Goal: Task Accomplishment & Management: Complete application form

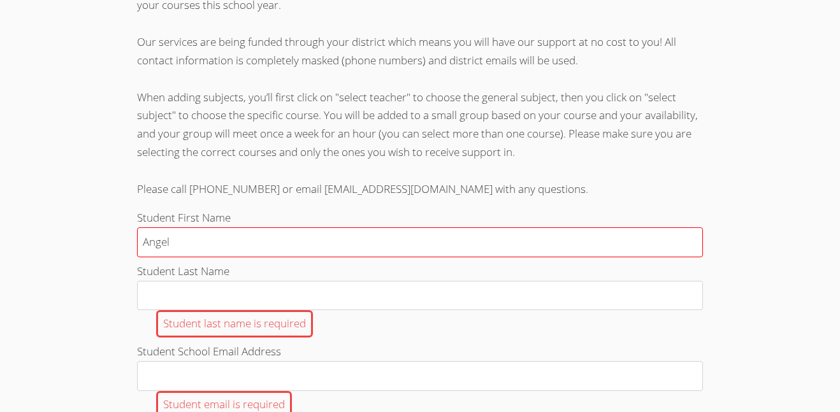
scroll to position [325, 0]
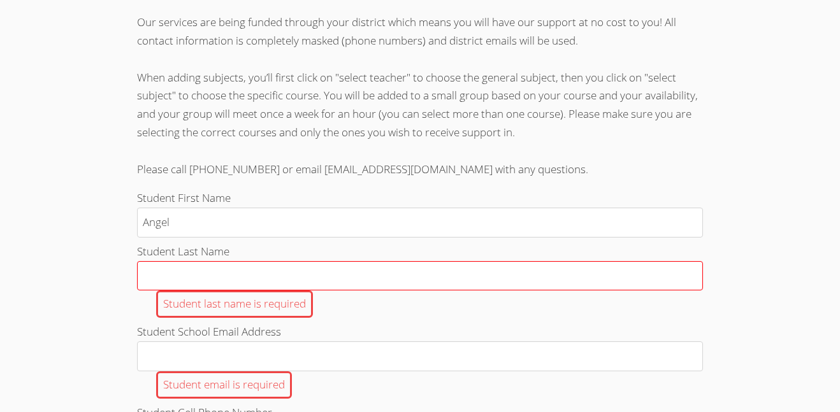
type input "Angel"
click at [250, 281] on input "Student Last Name Student last name is required" at bounding box center [420, 276] width 566 height 30
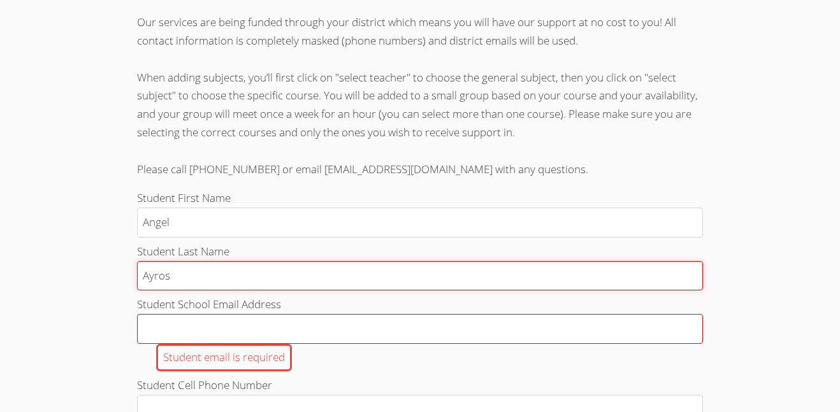
type input "Ayros"
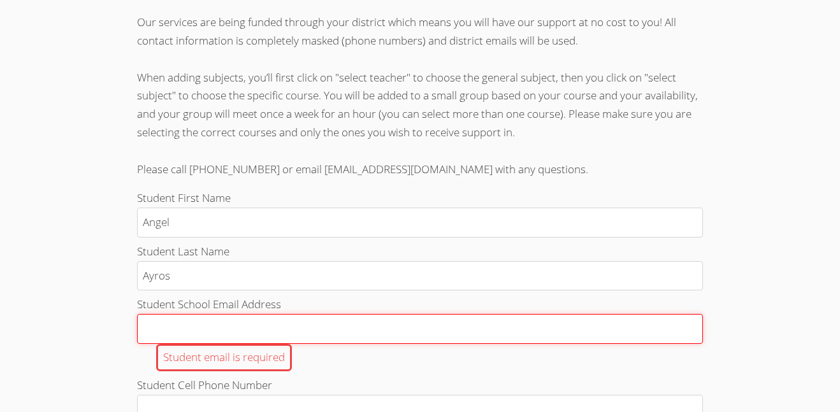
click at [229, 329] on input "Student School Email Address Student email is required" at bounding box center [420, 329] width 566 height 30
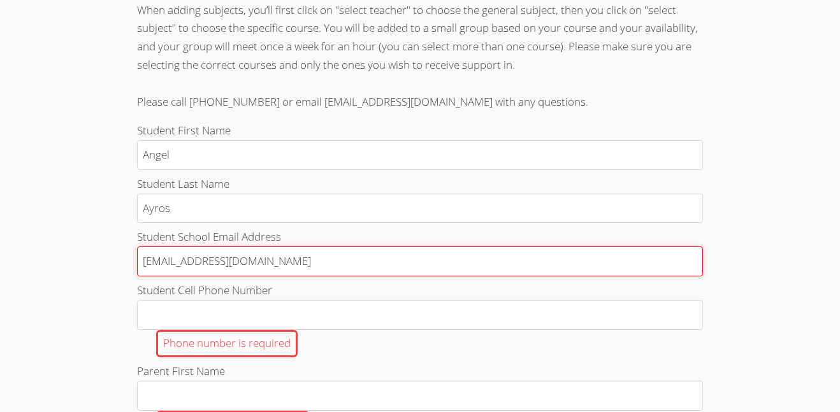
scroll to position [413, 0]
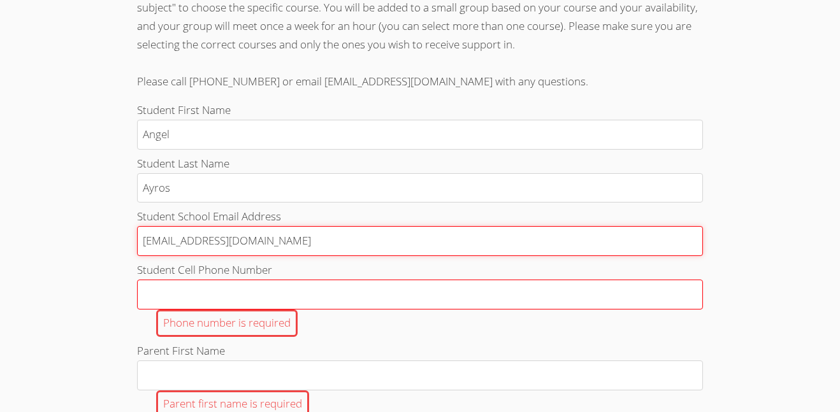
type input "[EMAIL_ADDRESS][DOMAIN_NAME]"
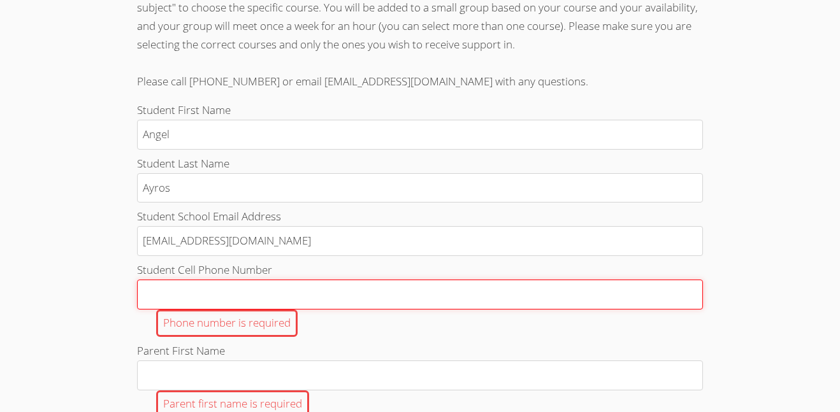
click at [161, 305] on input "Student Cell Phone Number Phone number is required" at bounding box center [420, 295] width 566 height 30
type input "3"
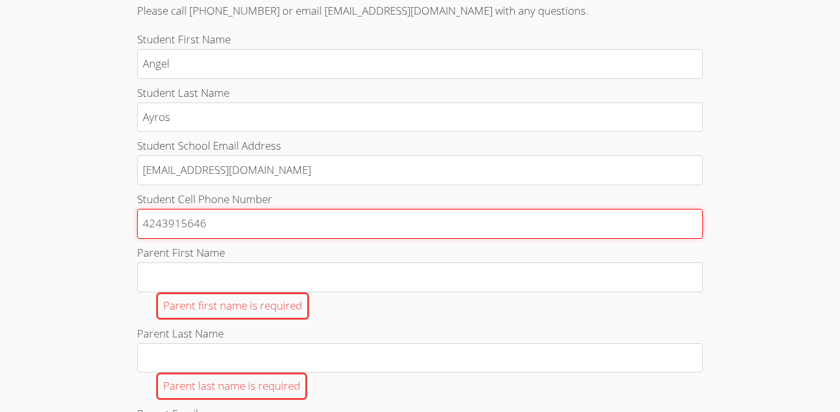
scroll to position [489, 0]
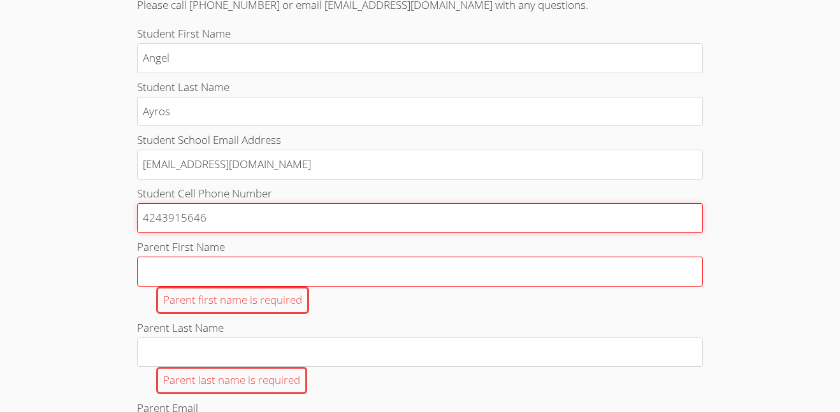
type input "4243915646"
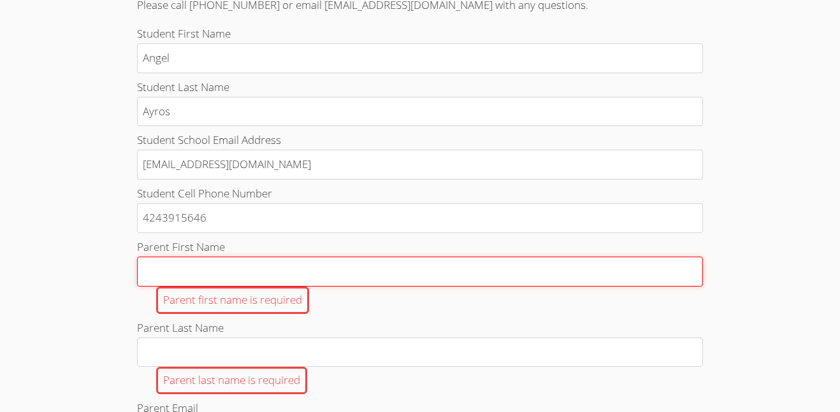
click at [155, 278] on input "Parent First Name Parent first name is required" at bounding box center [420, 272] width 566 height 30
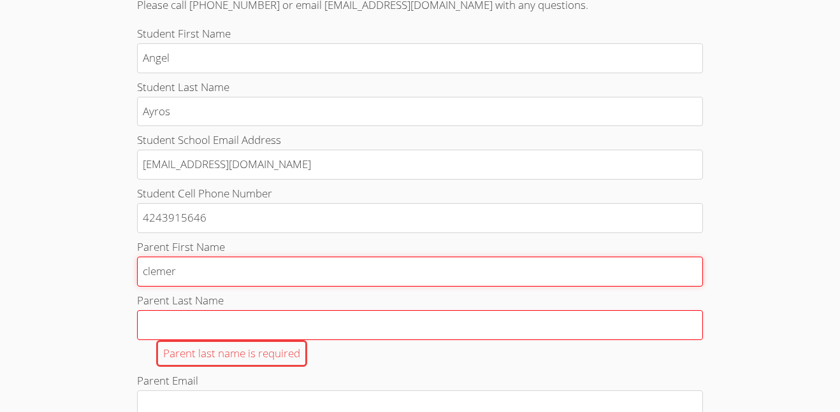
type input "clemer"
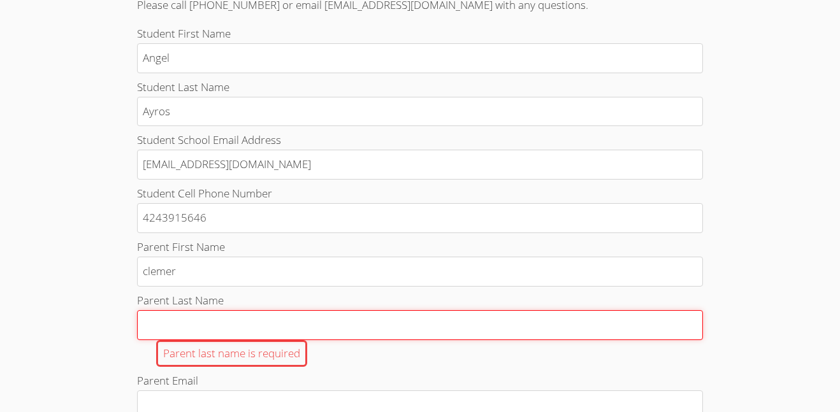
click at [172, 322] on input "Parent Last Name Parent last name is required" at bounding box center [420, 325] width 566 height 30
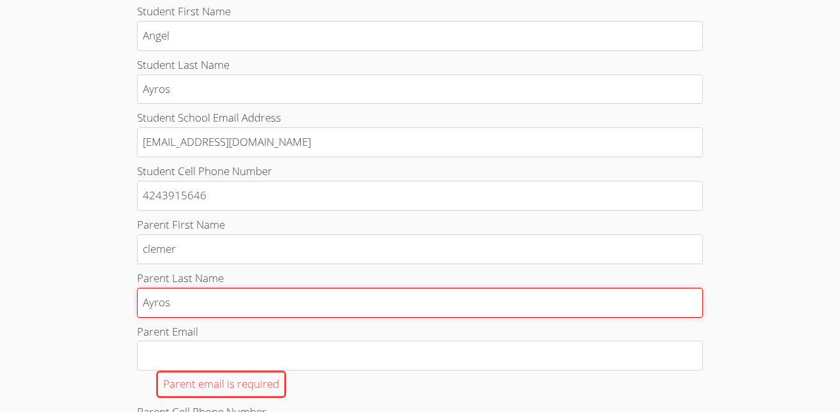
scroll to position [516, 0]
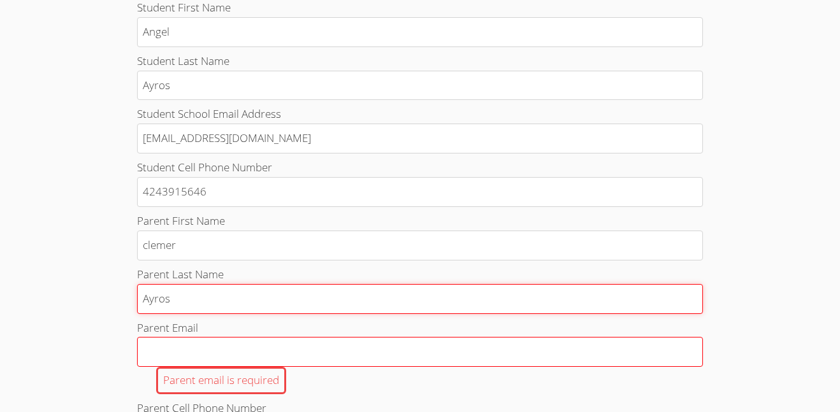
type input "Ayros"
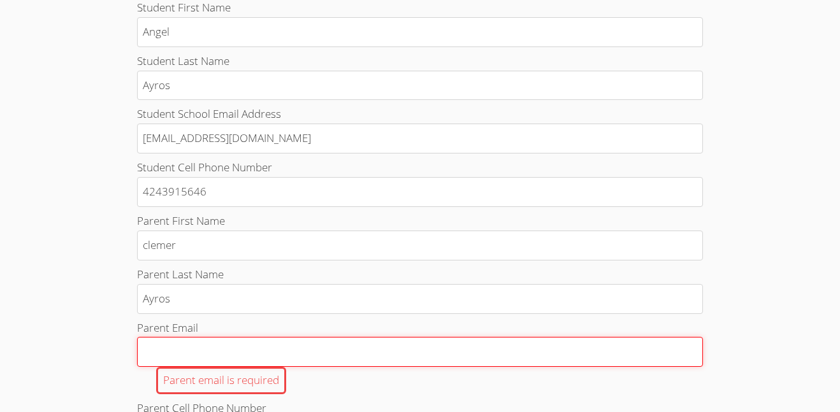
click at [184, 355] on input "Parent Email Parent email is required" at bounding box center [420, 352] width 566 height 30
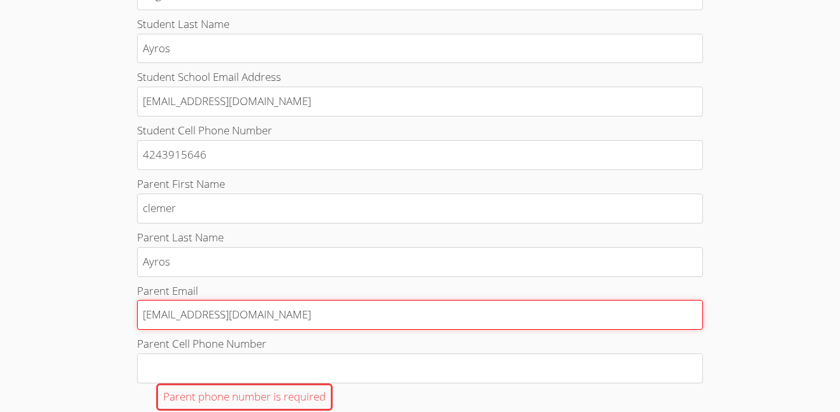
scroll to position [556, 0]
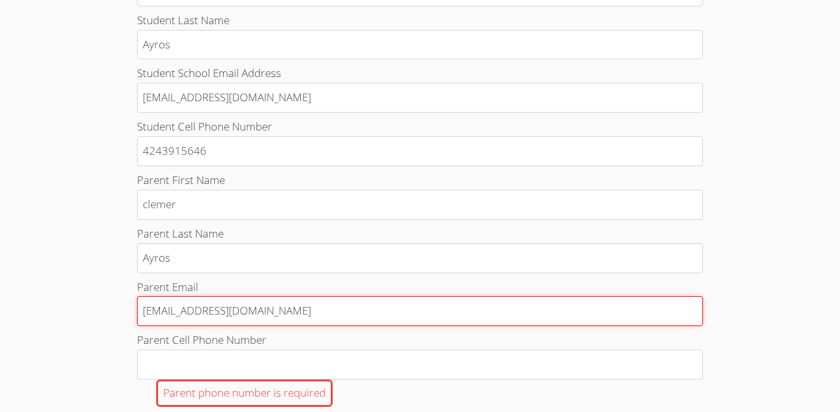
type input "[EMAIL_ADDRESS][DOMAIN_NAME]"
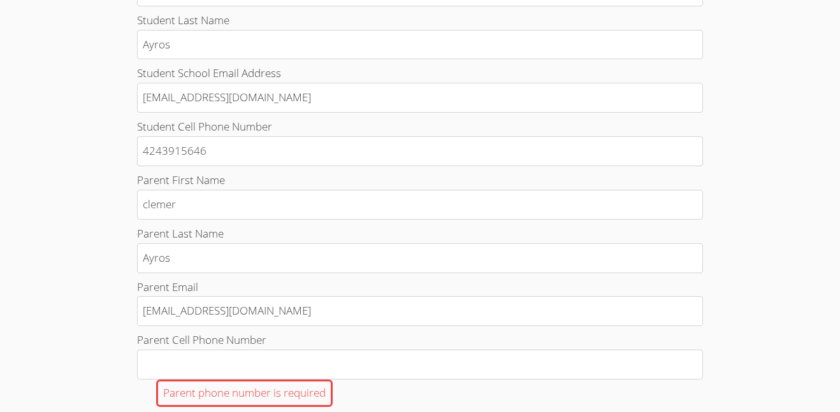
click at [154, 343] on span "Parent Cell Phone Number" at bounding box center [201, 340] width 129 height 15
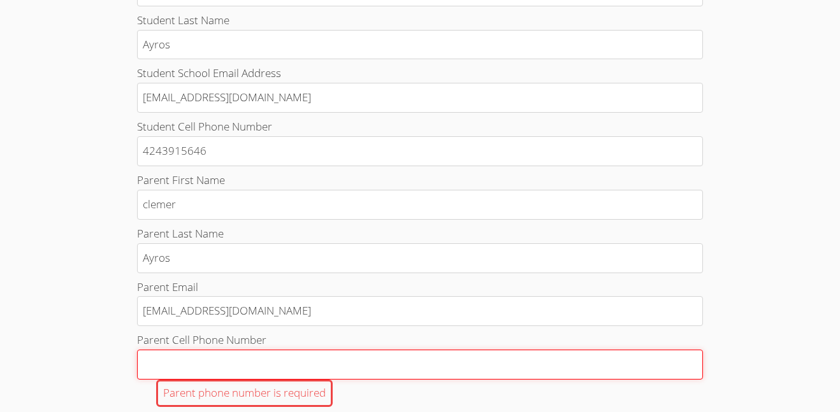
click at [154, 350] on input "Parent Cell Phone Number Parent phone number is required" at bounding box center [420, 365] width 566 height 30
click at [154, 375] on input "Parent Cell Phone Number Parent phone number is required" at bounding box center [420, 365] width 566 height 30
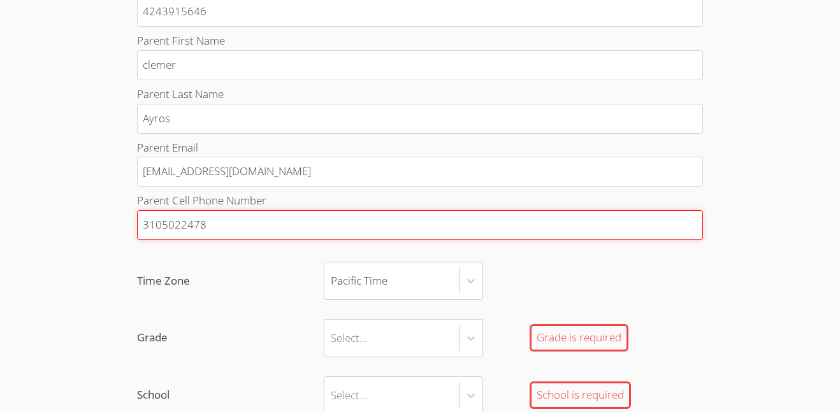
scroll to position [728, 0]
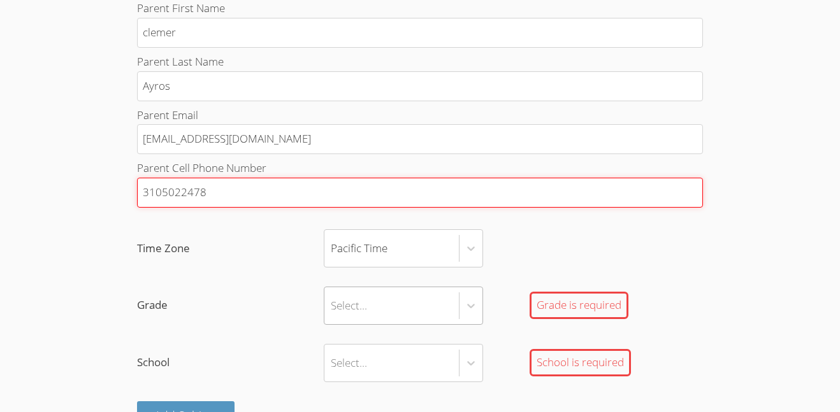
type input "3105022478"
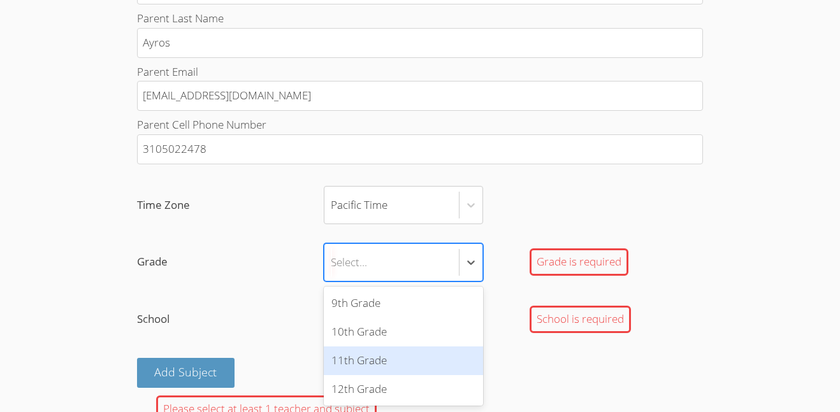
scroll to position [768, 0]
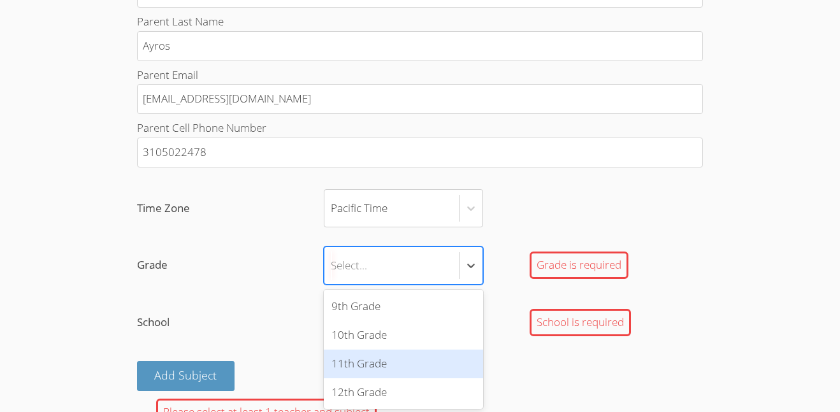
click at [344, 360] on div "11th Grade" at bounding box center [403, 364] width 159 height 29
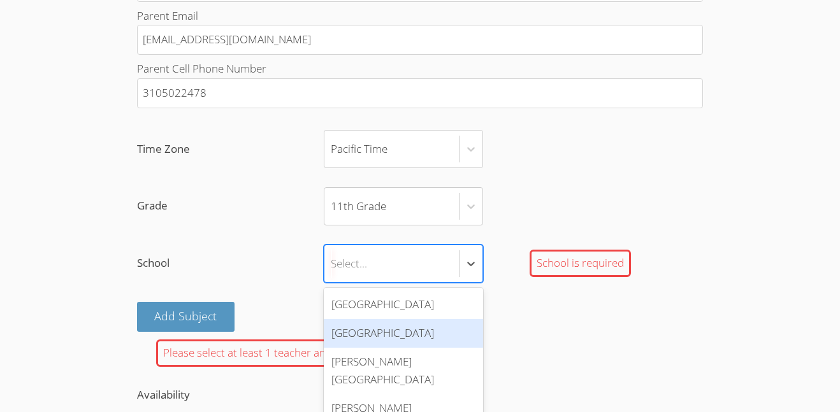
click at [362, 329] on div "[GEOGRAPHIC_DATA]" at bounding box center [403, 333] width 159 height 29
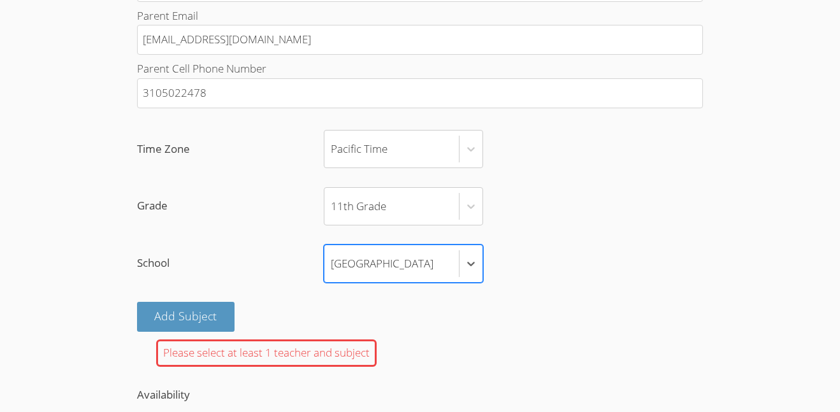
click at [231, 221] on label "Grade 11th Grade" at bounding box center [420, 206] width 566 height 38
click at [331, 221] on input "Grade 11th Grade" at bounding box center [331, 206] width 1 height 29
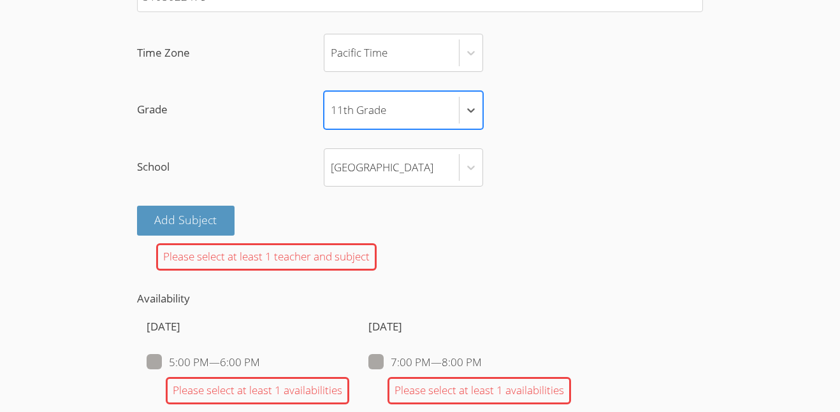
scroll to position [939, 0]
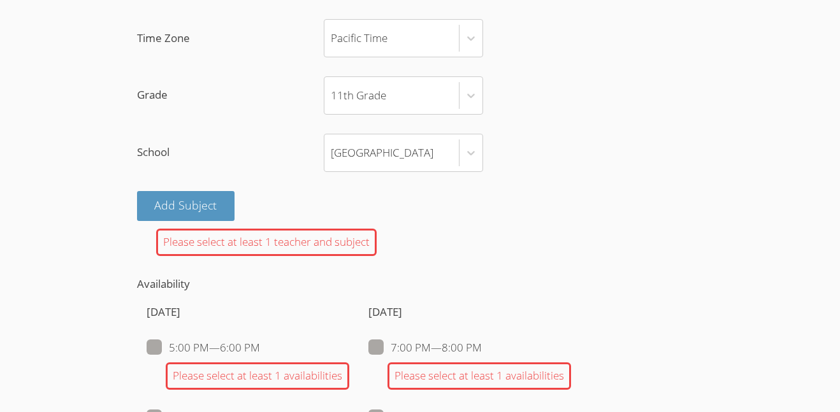
click at [156, 216] on button "Add Subject" at bounding box center [186, 206] width 98 height 30
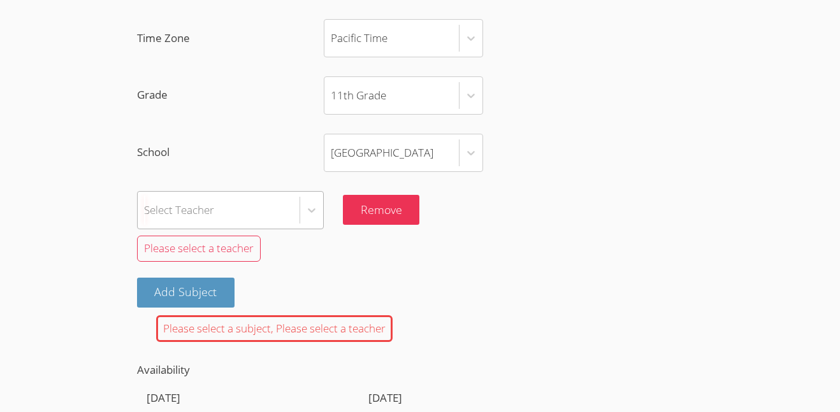
click at [188, 213] on div "Select Teacher" at bounding box center [179, 210] width 70 height 18
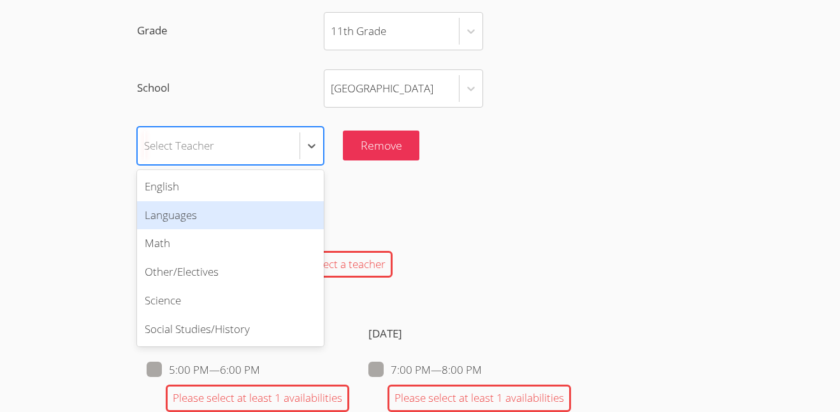
scroll to position [1013, 0]
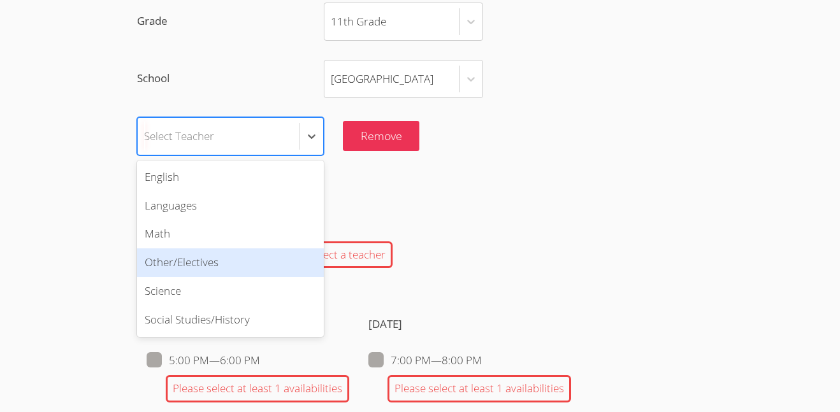
click at [192, 263] on div "Other/Electives" at bounding box center [230, 263] width 187 height 29
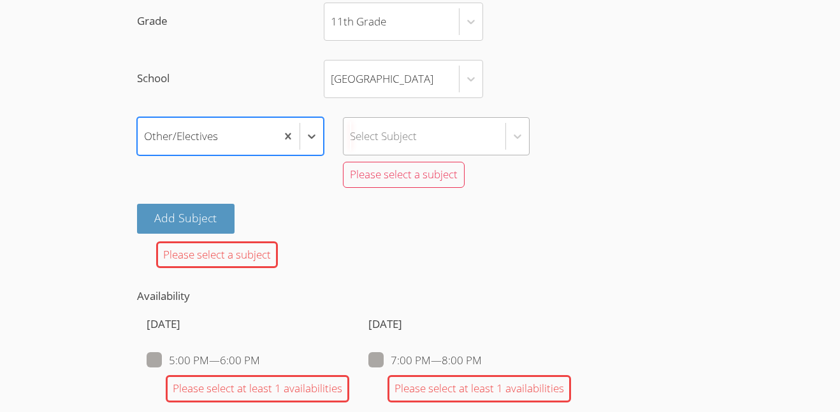
click at [382, 126] on div "Select Subject" at bounding box center [424, 136] width 162 height 37
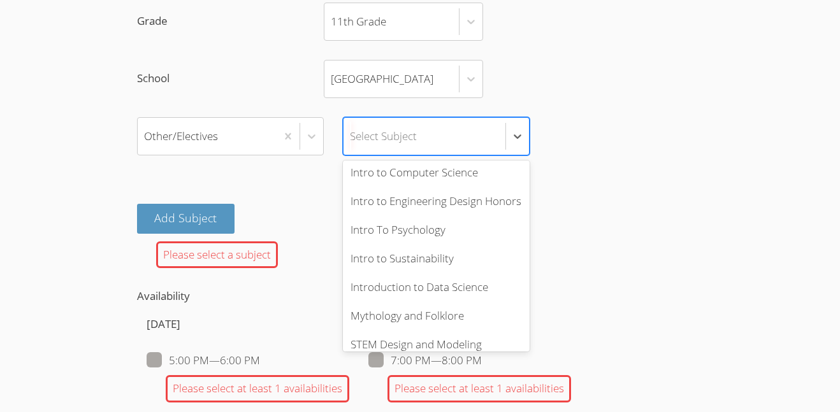
scroll to position [461, 0]
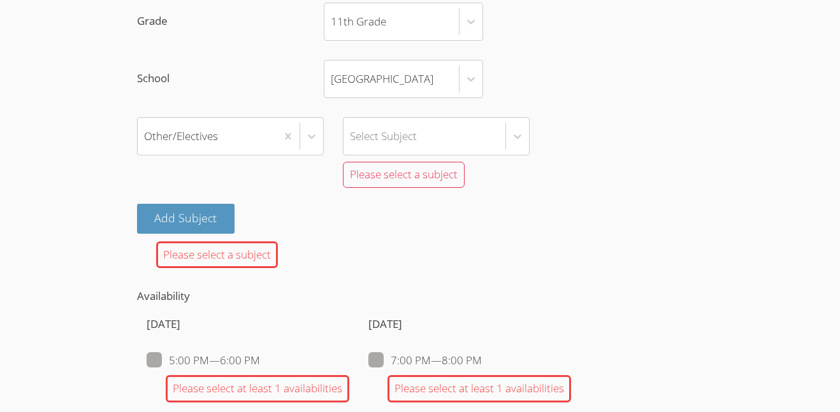
click at [285, 221] on div "Add Subject" at bounding box center [420, 219] width 566 height 30
click at [201, 219] on button "Add Subject" at bounding box center [186, 219] width 98 height 30
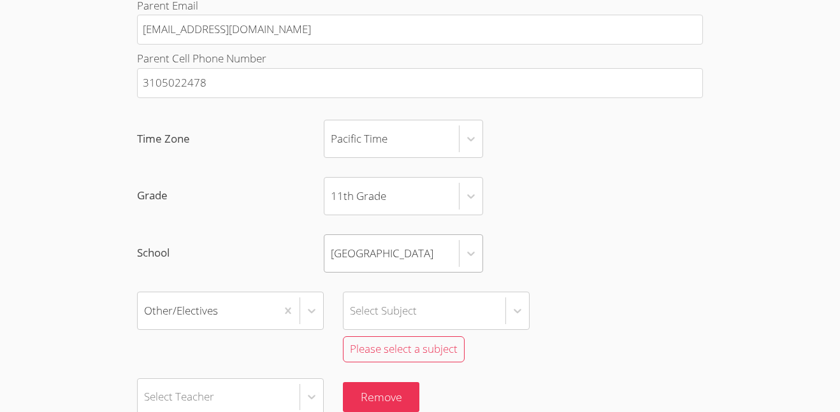
scroll to position [899, 0]
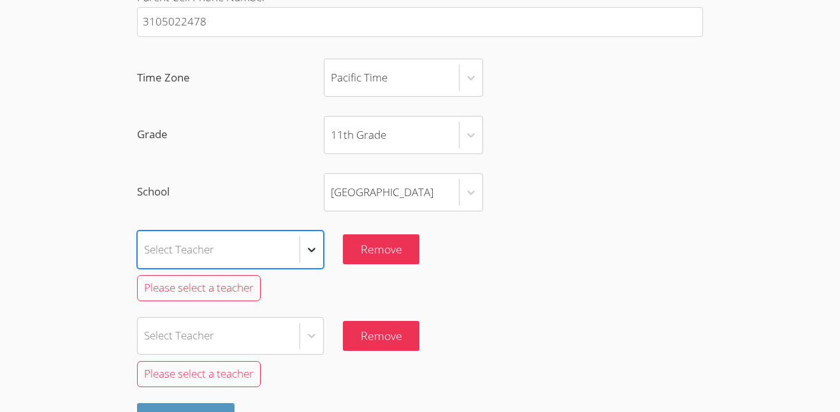
click at [305, 253] on div "Select is focused ,type to refine list, press Down to open the menu, Select Tea…" at bounding box center [230, 250] width 187 height 38
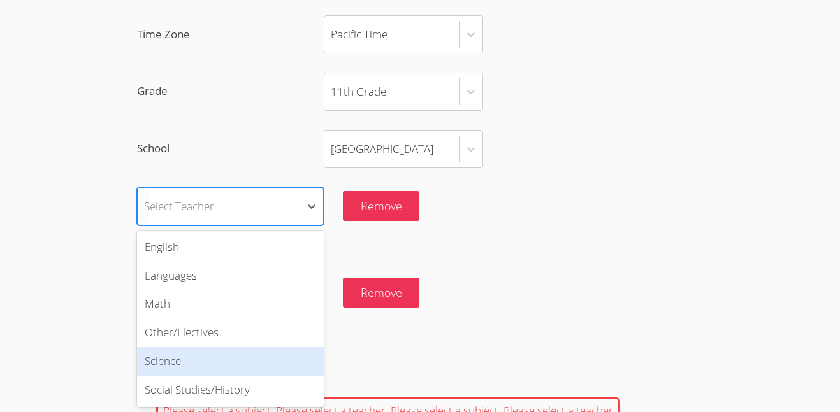
click at [189, 368] on div "Science" at bounding box center [230, 361] width 187 height 29
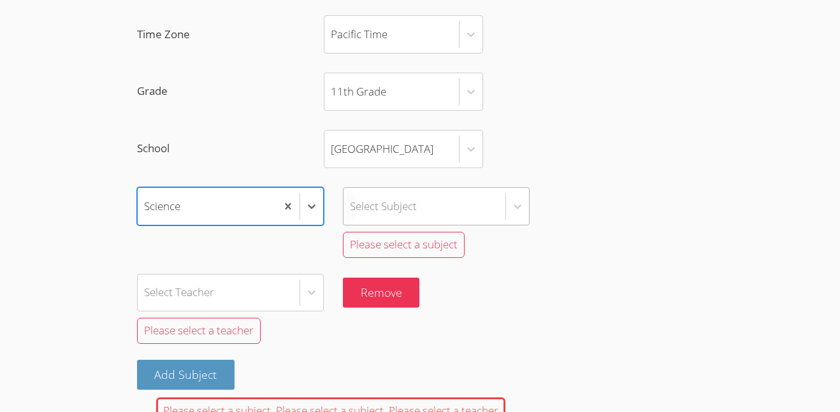
click at [377, 205] on div "Select Subject" at bounding box center [424, 206] width 162 height 37
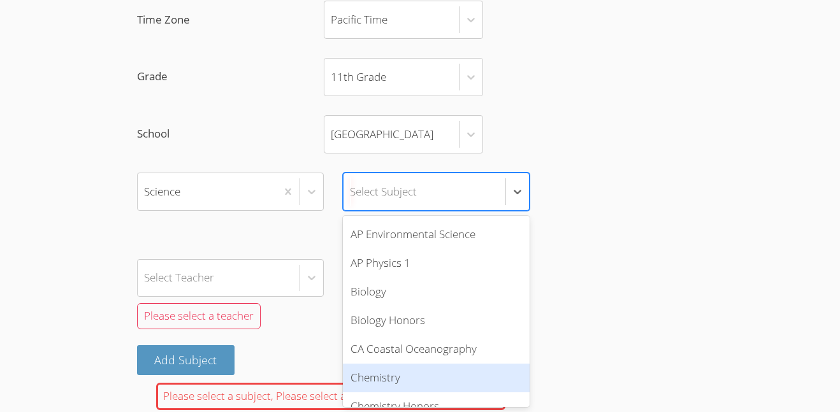
scroll to position [96, 0]
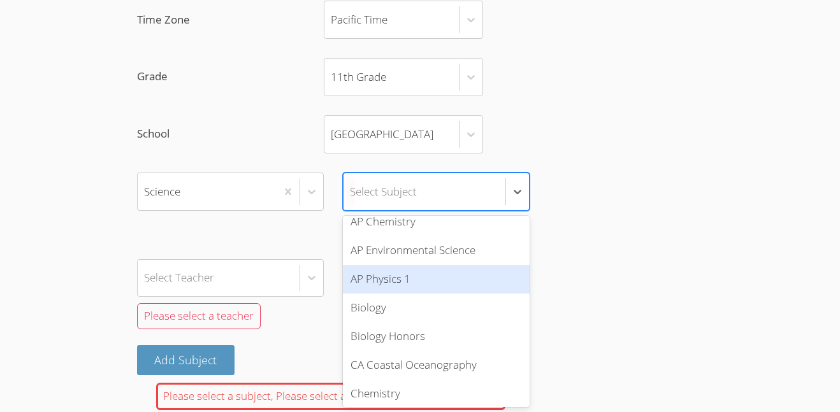
click at [375, 287] on div "AP Physics 1" at bounding box center [436, 279] width 187 height 29
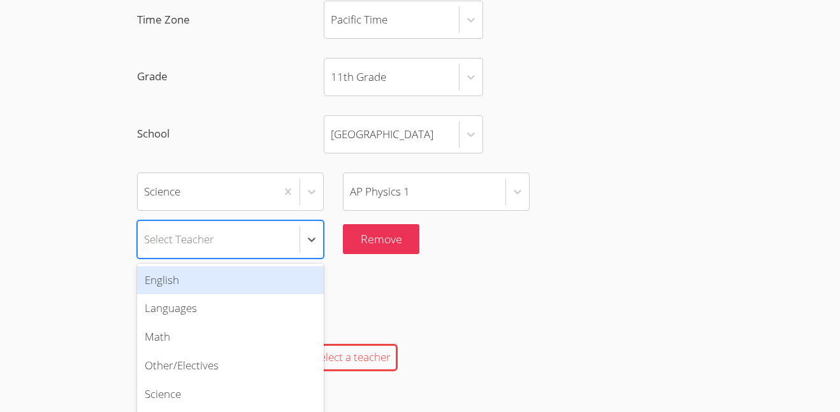
click at [210, 235] on div "option English focused, 1 of 6. 6 results available. Use Up and Down to choose …" at bounding box center [230, 239] width 187 height 38
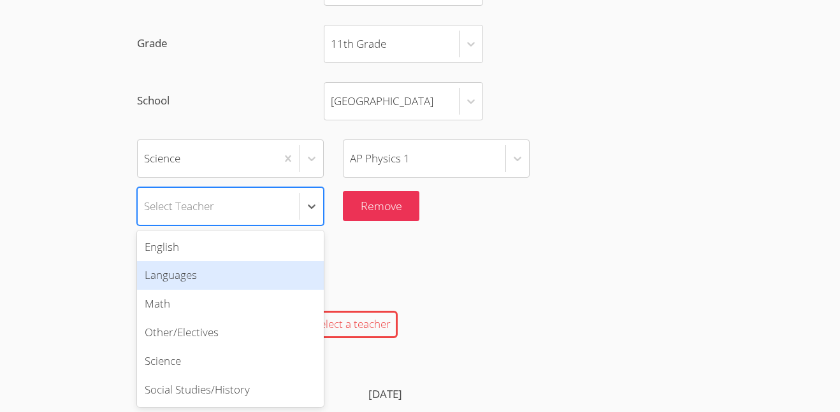
click at [409, 241] on div at bounding box center [436, 245] width 187 height 39
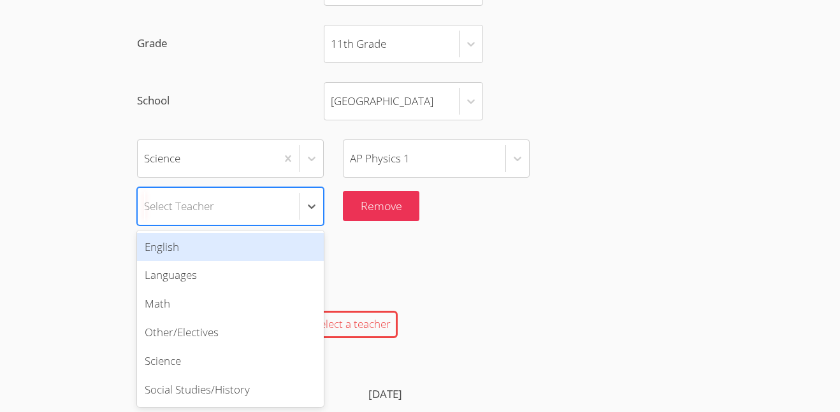
click at [247, 213] on div "Select Teacher" at bounding box center [219, 206] width 162 height 37
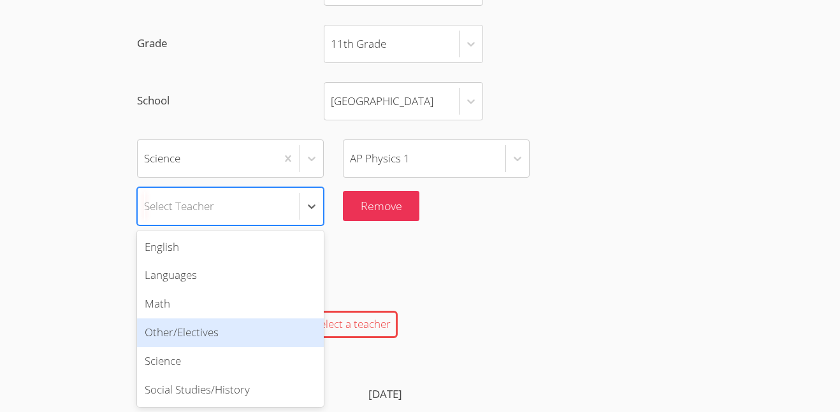
click at [168, 333] on div "Other/Electives" at bounding box center [230, 333] width 187 height 29
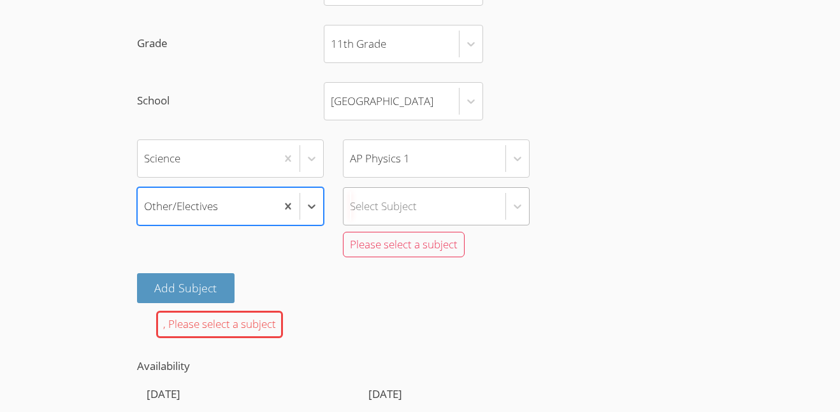
click at [405, 197] on div "Select Subject" at bounding box center [383, 206] width 67 height 18
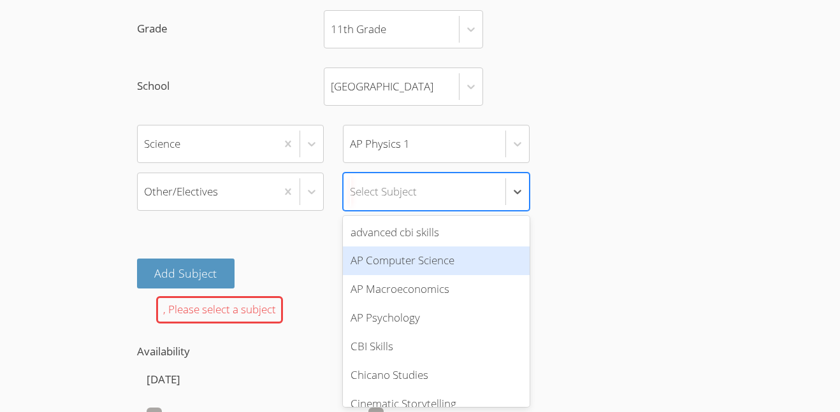
click at [393, 273] on div "AP Computer Science" at bounding box center [436, 261] width 187 height 29
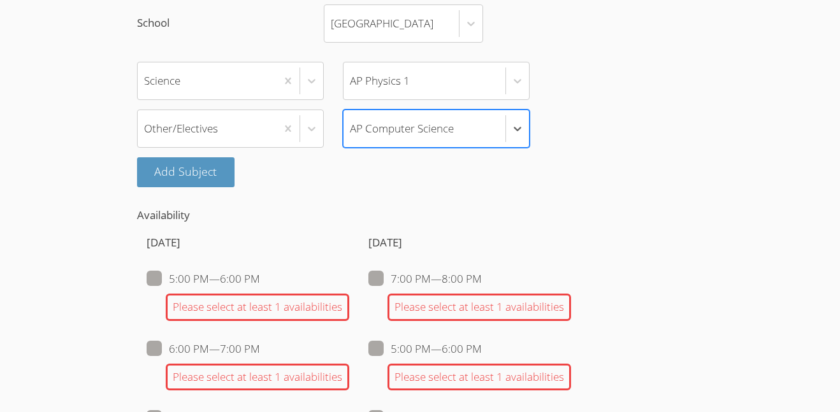
scroll to position [1074, 0]
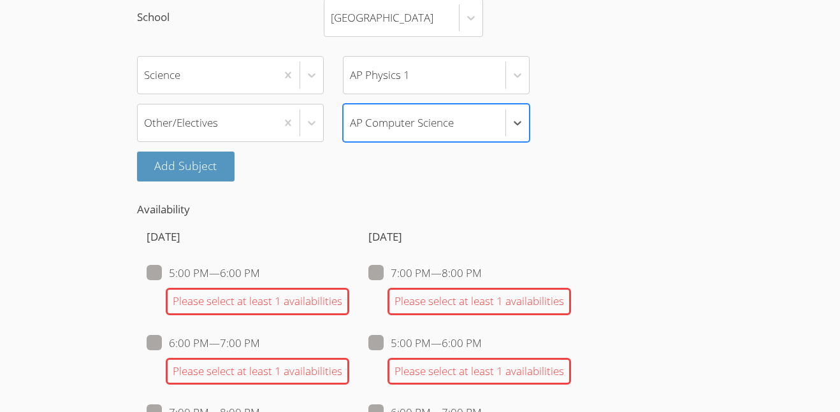
click at [326, 248] on div "[DATE] 5:00 PM — 6:00 PM Please select at least 1 availabilities 6:00 PM — 7:00…" at bounding box center [248, 382] width 203 height 326
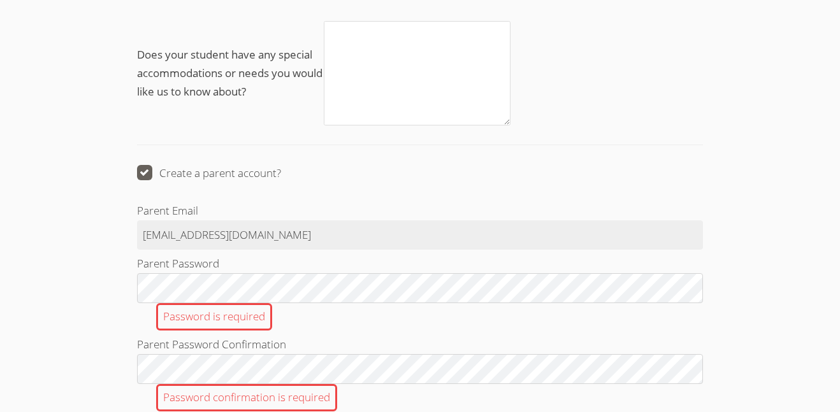
scroll to position [2205, 0]
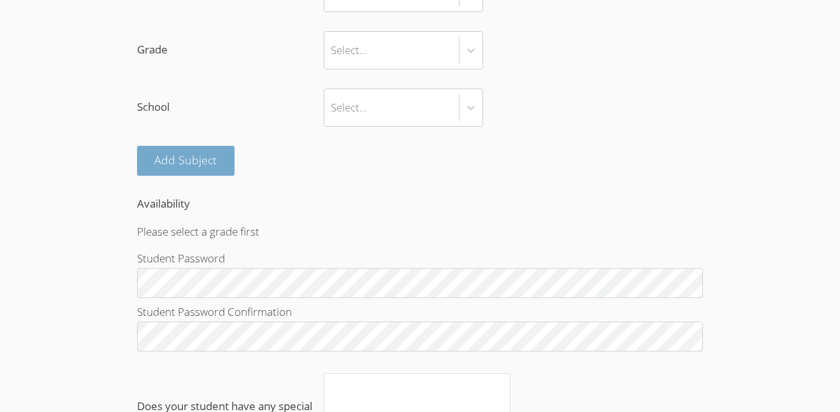
scroll to position [984, 0]
click at [171, 239] on form "Student First Name Student Last Name Student School Email Address Student Cell …" at bounding box center [420, 181] width 566 height 1302
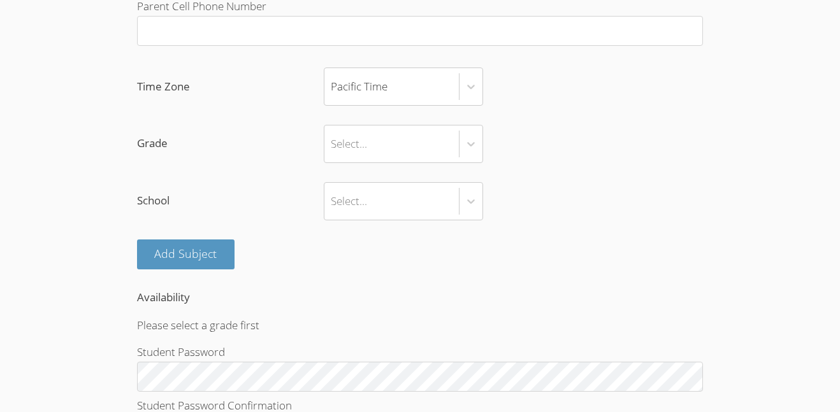
scroll to position [887, 0]
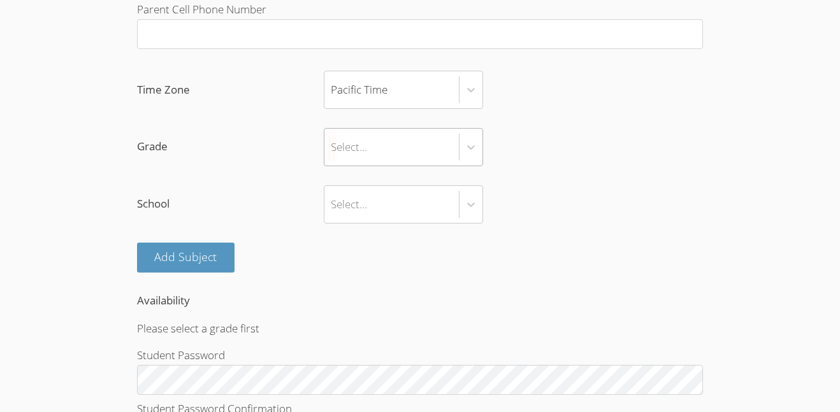
click at [343, 147] on div "Select..." at bounding box center [349, 147] width 36 height 18
click at [332, 147] on input "Grade Select..." at bounding box center [331, 147] width 1 height 29
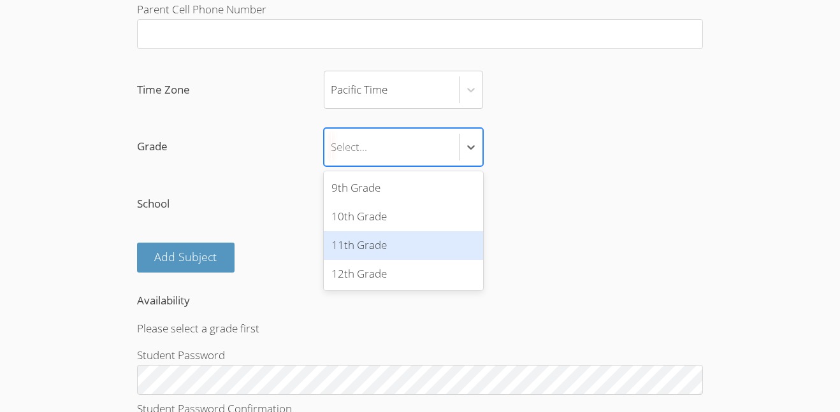
click at [368, 243] on div "11th Grade" at bounding box center [403, 245] width 159 height 29
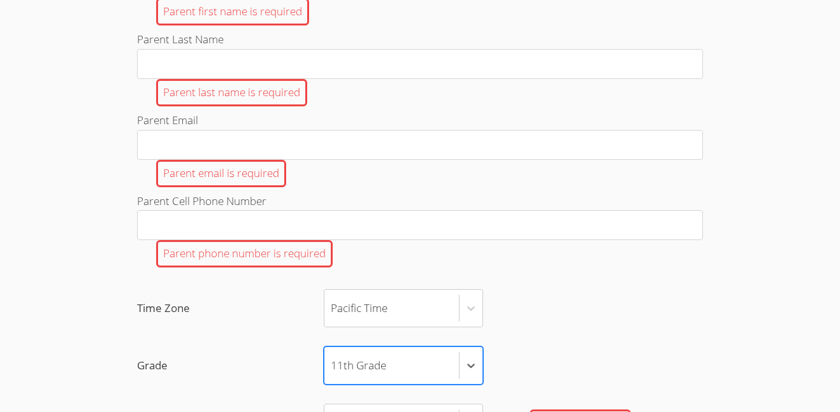
scroll to position [1079, 0]
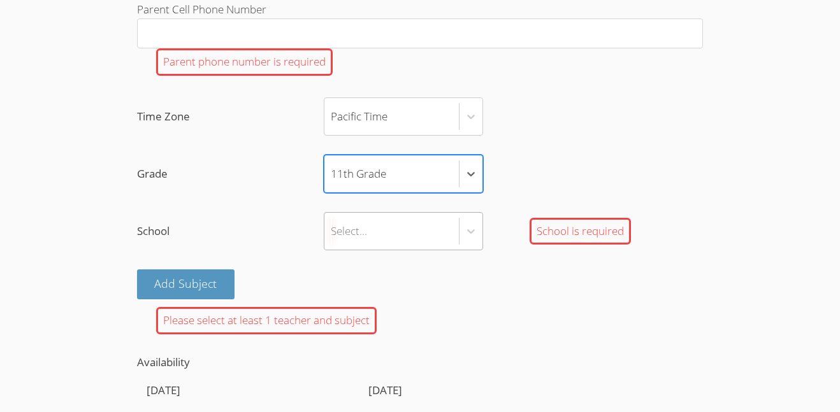
click at [379, 249] on div "Select..." at bounding box center [391, 231] width 134 height 37
click at [332, 246] on input "School Select... School is required" at bounding box center [331, 231] width 1 height 29
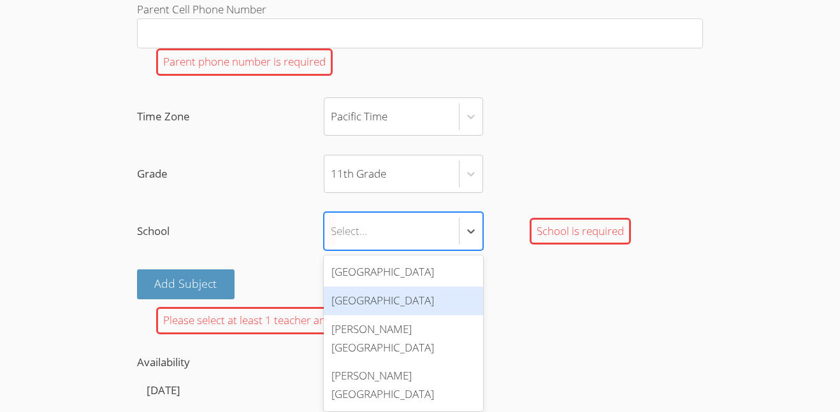
click at [357, 299] on div "[GEOGRAPHIC_DATA]" at bounding box center [403, 301] width 159 height 29
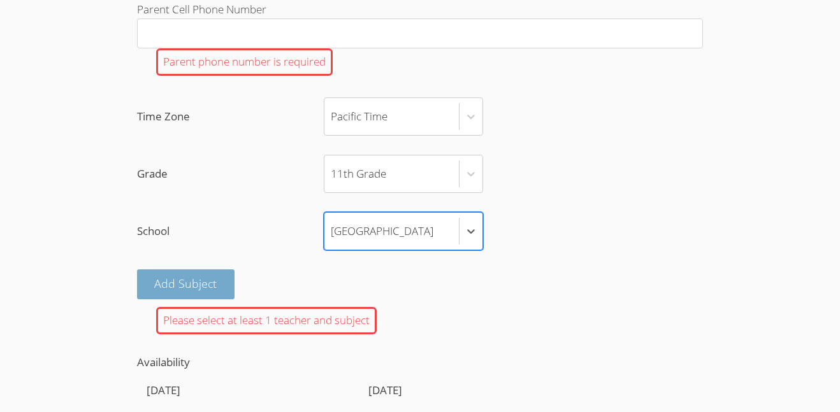
click at [210, 275] on button "Add Subject" at bounding box center [186, 285] width 98 height 30
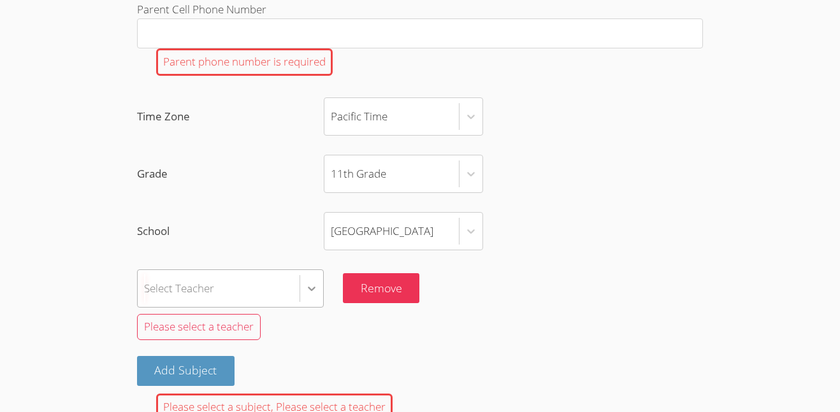
click at [305, 291] on div "Select Teacher" at bounding box center [230, 289] width 187 height 38
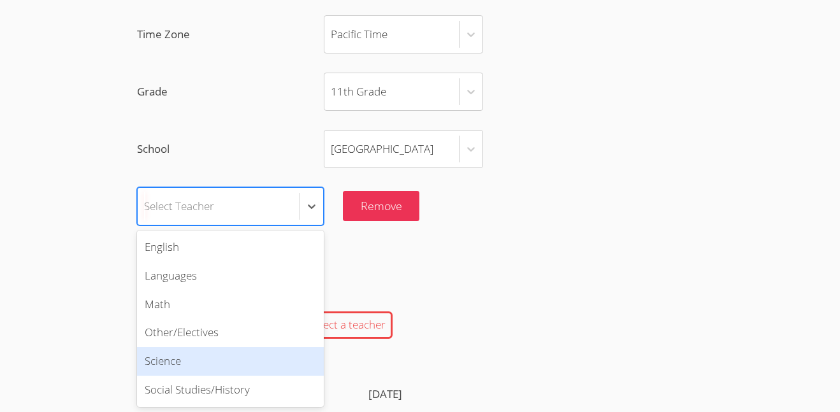
click at [173, 362] on div "Science" at bounding box center [230, 361] width 187 height 29
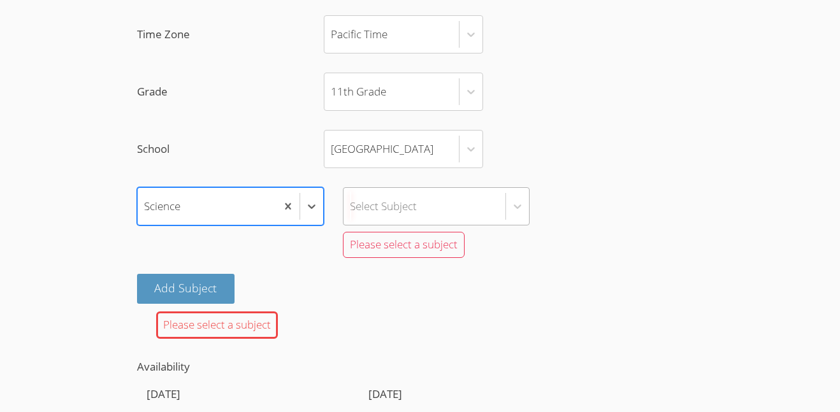
click at [371, 212] on div "option Science, selected. Select is focused ,type to refine list, press Down to…" at bounding box center [420, 225] width 566 height 77
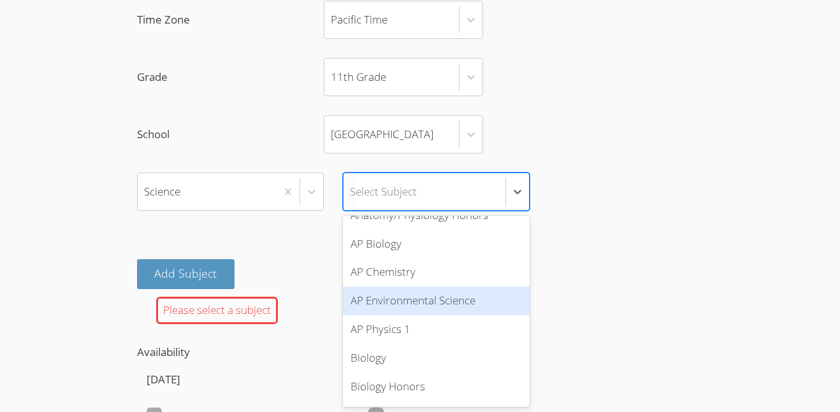
scroll to position [52, 0]
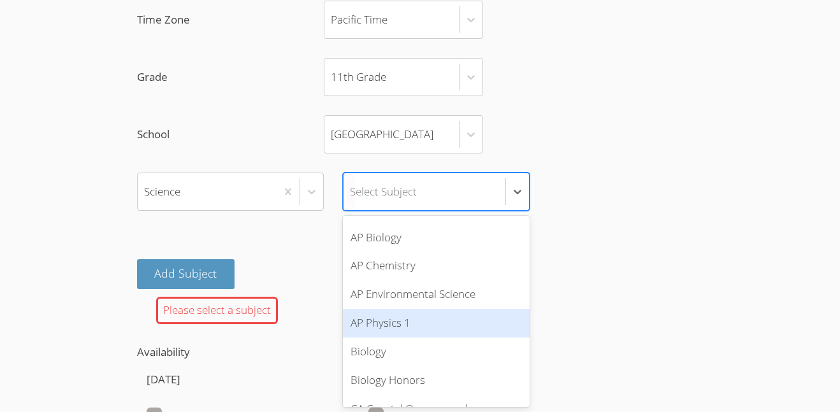
click at [364, 331] on div "AP Physics 1" at bounding box center [436, 323] width 187 height 29
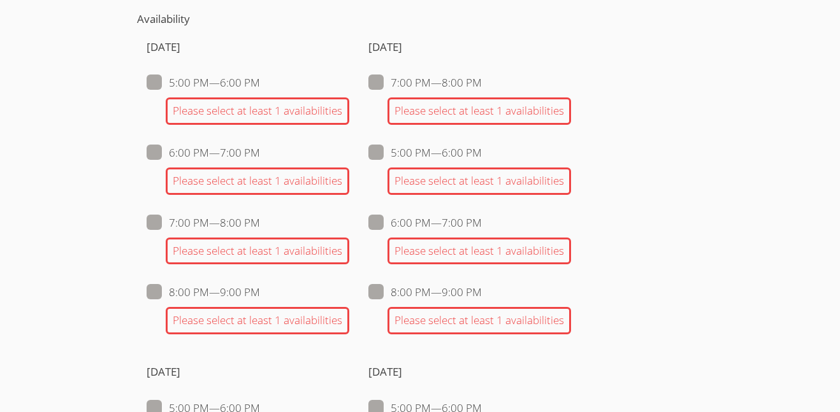
scroll to position [1437, 0]
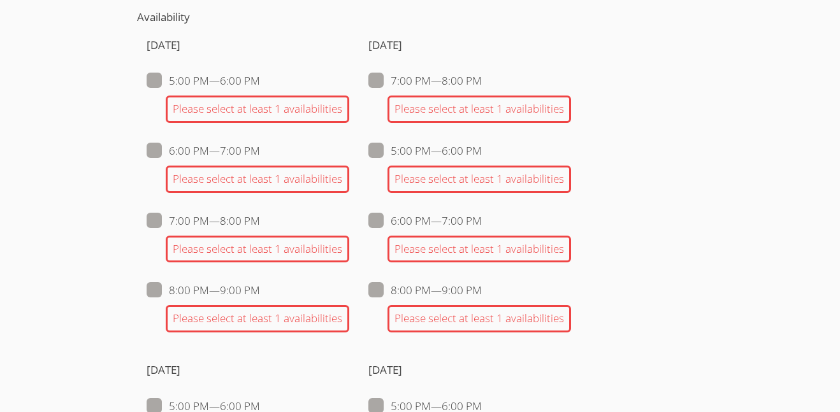
click at [482, 154] on span at bounding box center [482, 150] width 0 height 15
click at [482, 154] on input "5:00 PM — 6:00 PM" at bounding box center [487, 148] width 11 height 11
checkbox input "true"
checkbox input "false"
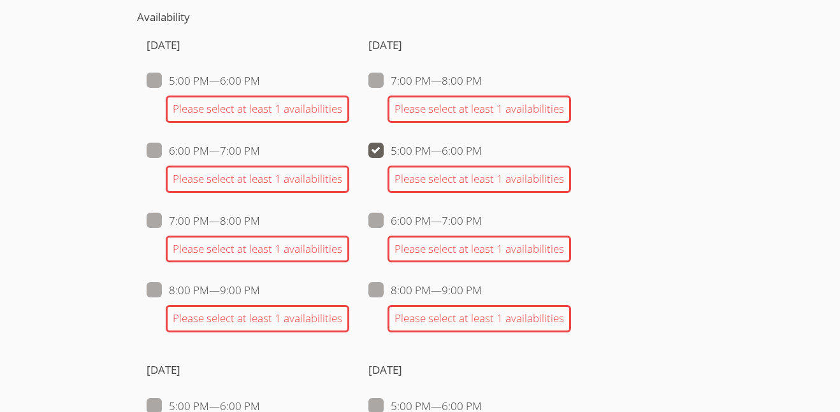
checkbox input "false"
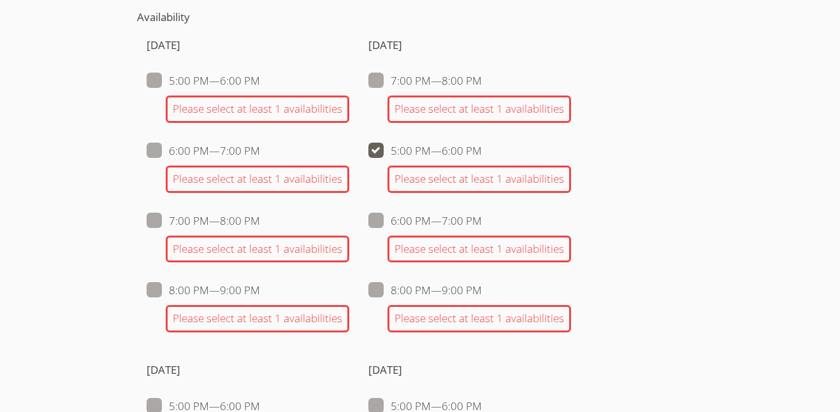
checkbox input "false"
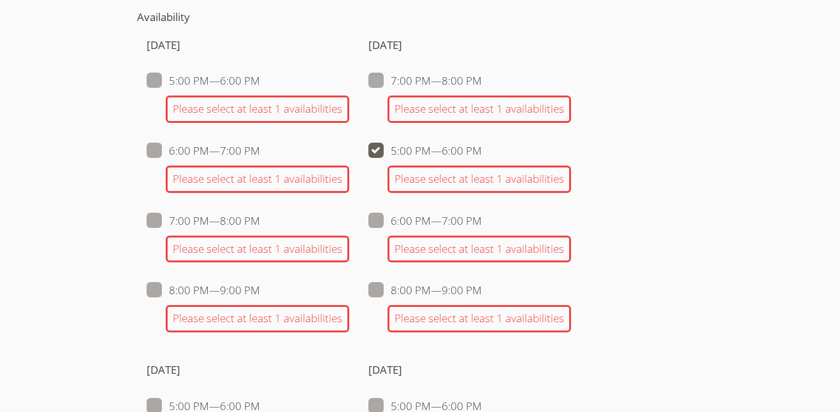
checkbox input "false"
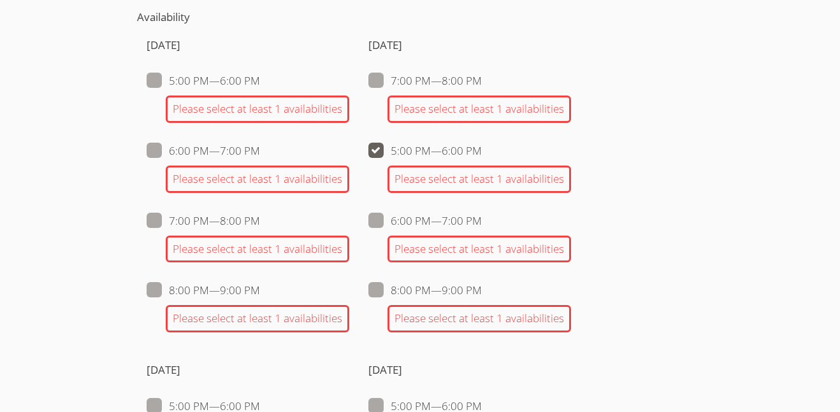
checkbox input "false"
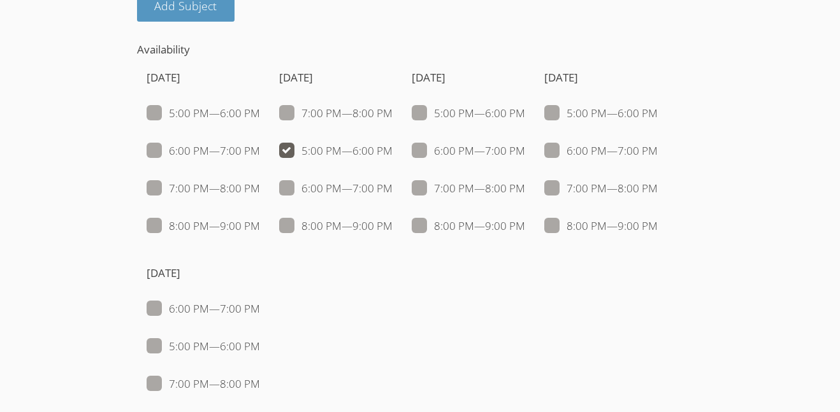
scroll to position [1403, 0]
click at [559, 162] on ul "5:00 PM — 6:00 PM 6:00 PM — 7:00 PM 7:00 PM — 8:00 PM 8:00 PM — 9:00 PM" at bounding box center [600, 171] width 113 height 131
click at [658, 157] on span at bounding box center [658, 152] width 0 height 15
click at [658, 155] on input "6:00 PM — 7:00 PM" at bounding box center [663, 149] width 11 height 11
checkbox input "true"
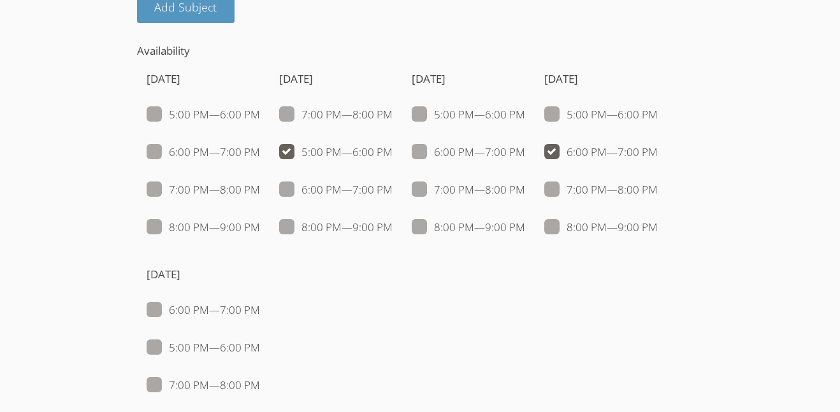
checkbox input "false"
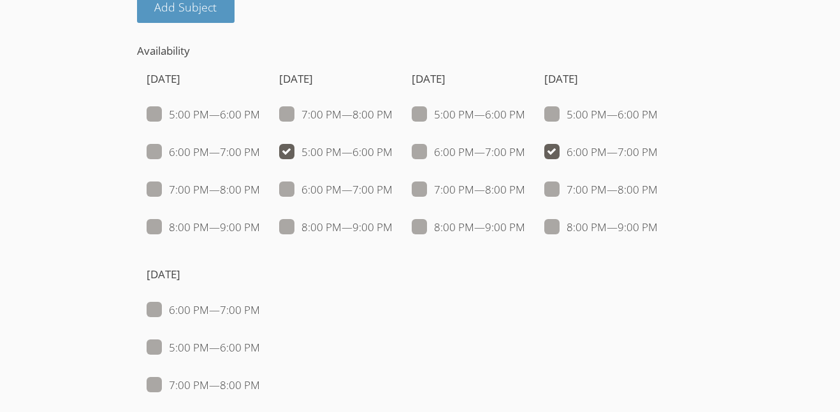
checkbox input "true"
checkbox input "false"
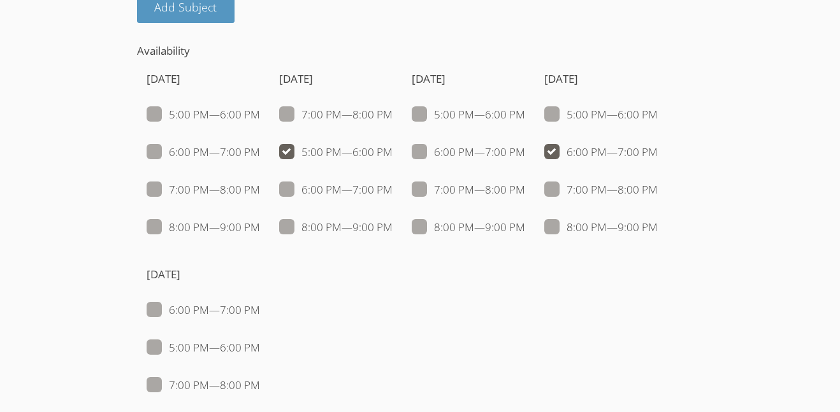
checkbox input "false"
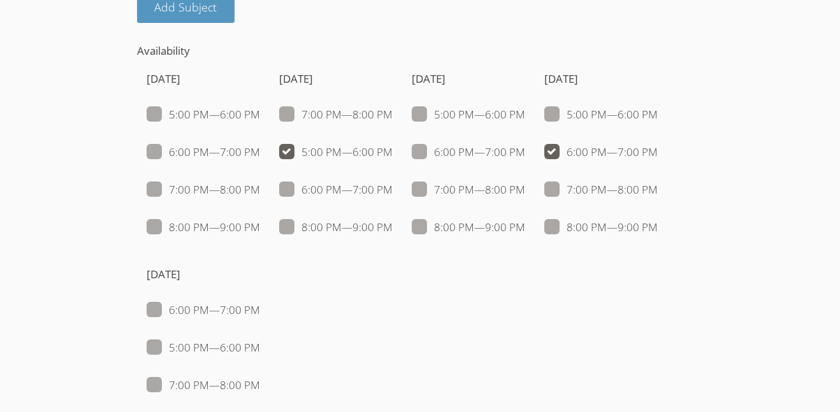
checkbox input "false"
click at [260, 347] on span at bounding box center [260, 347] width 0 height 15
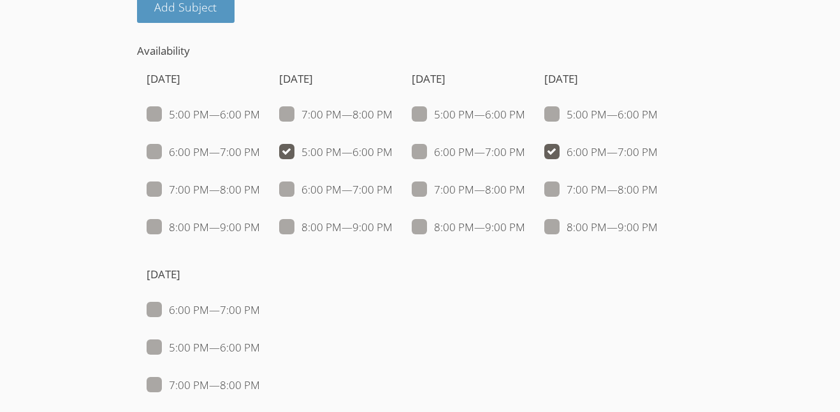
click at [260, 347] on input "5:00 PM — 6:00 PM" at bounding box center [265, 345] width 11 height 11
checkbox input "true"
checkbox input "false"
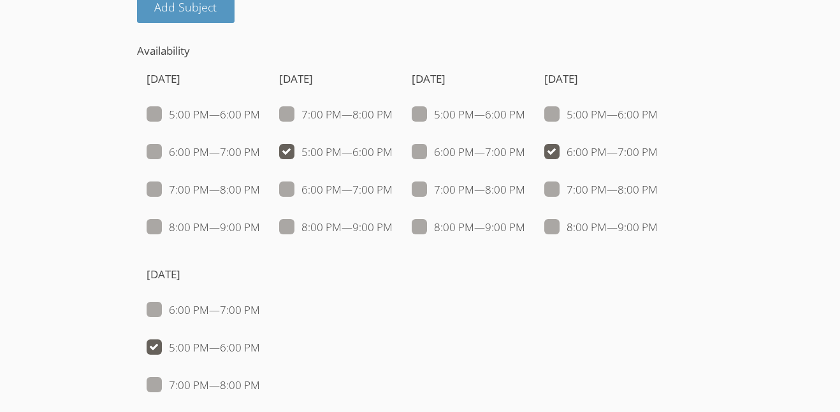
checkbox input "false"
checkbox input "true"
checkbox input "false"
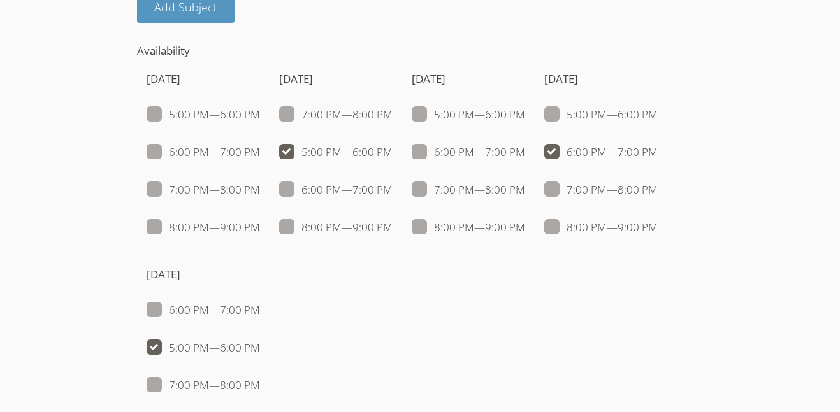
checkbox input "false"
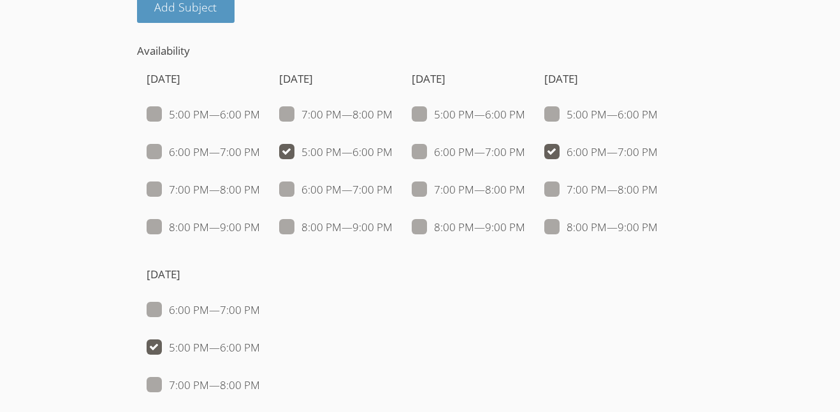
checkbox input "true"
checkbox input "false"
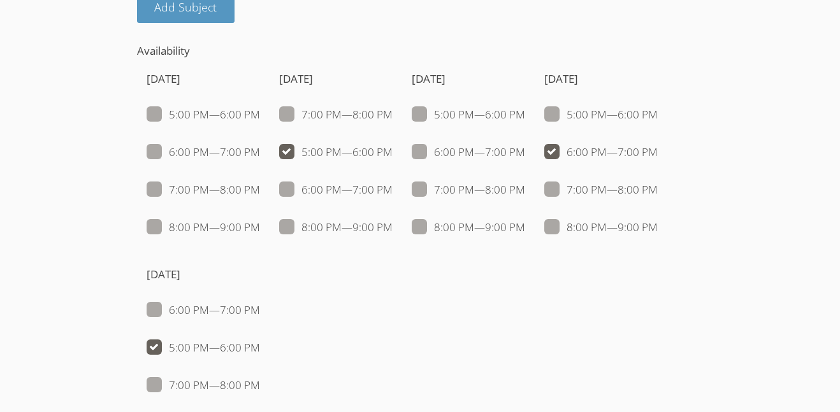
checkbox input "false"
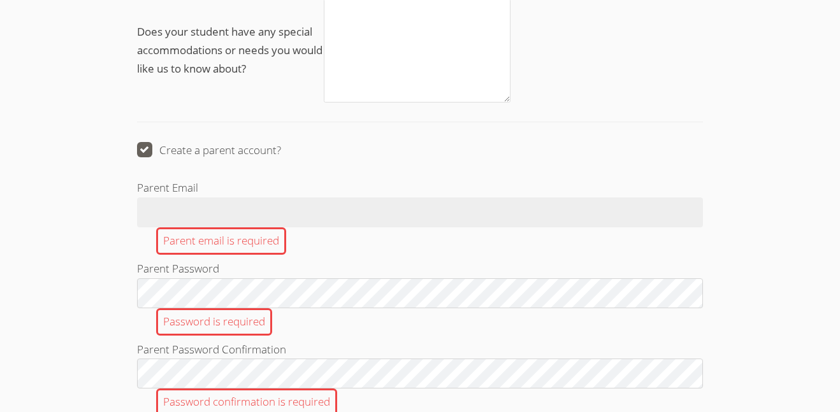
scroll to position [2051, 0]
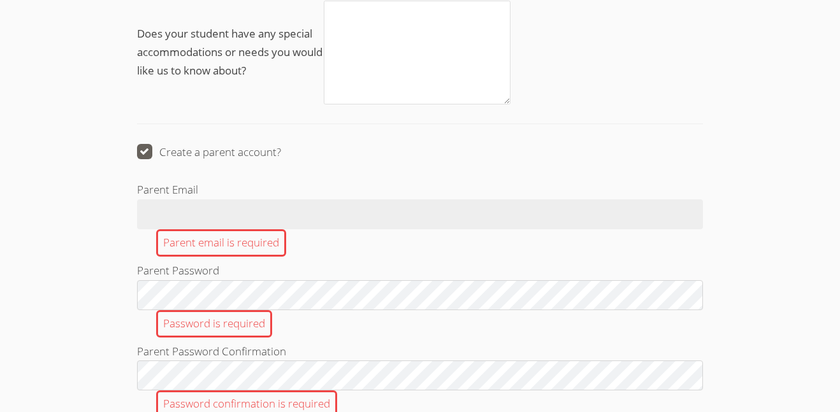
click at [281, 147] on span at bounding box center [281, 152] width 0 height 15
click at [281, 147] on input "Create a parent account?" at bounding box center [286, 149] width 11 height 11
checkbox input "false"
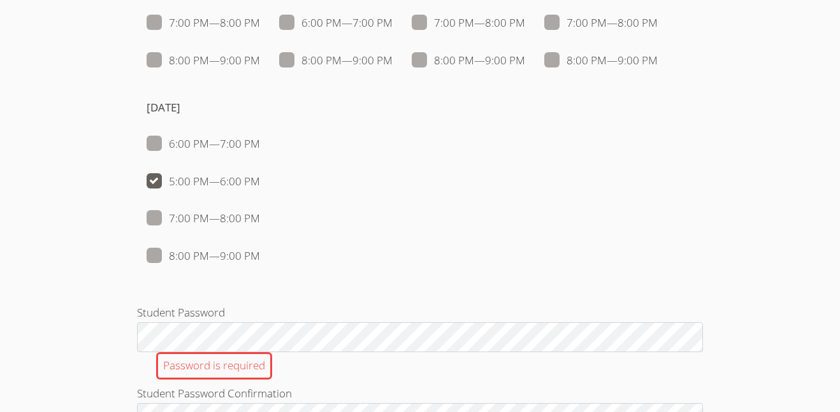
scroll to position [0, 0]
